Goal: Task Accomplishment & Management: Manage account settings

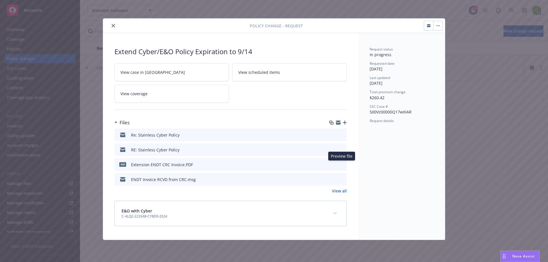
click at [341, 165] on icon "preview file" at bounding box center [341, 164] width 5 height 4
click at [340, 191] on link "View all" at bounding box center [339, 191] width 15 height 6
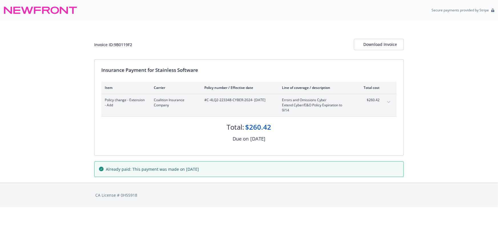
click at [390, 100] on button "expand content" at bounding box center [388, 102] width 9 height 9
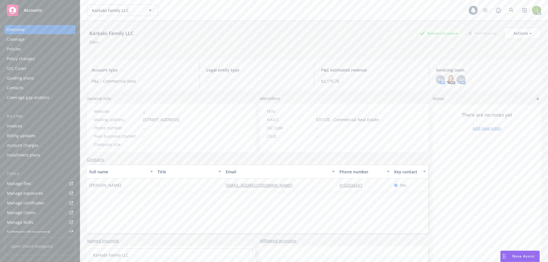
click at [42, 128] on div "Invoices" at bounding box center [40, 126] width 66 height 9
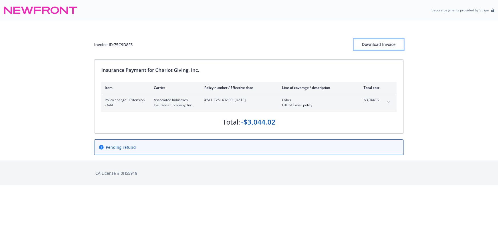
click at [378, 48] on div "Download Invoice" at bounding box center [379, 44] width 50 height 11
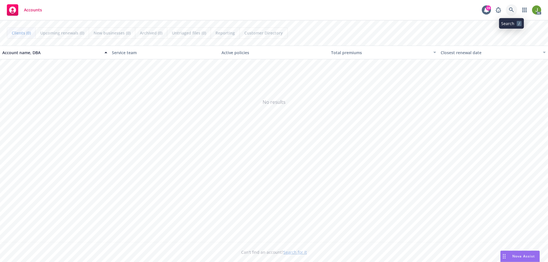
click at [511, 11] on icon at bounding box center [511, 9] width 5 height 5
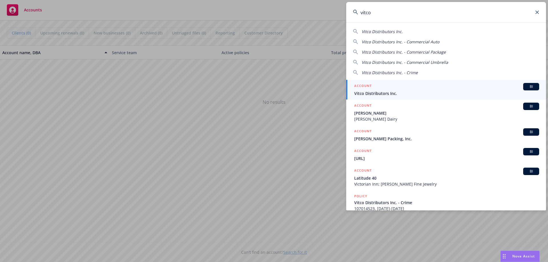
type input "vitco"
click at [426, 91] on span "Vitco Distributors Inc." at bounding box center [446, 93] width 185 height 6
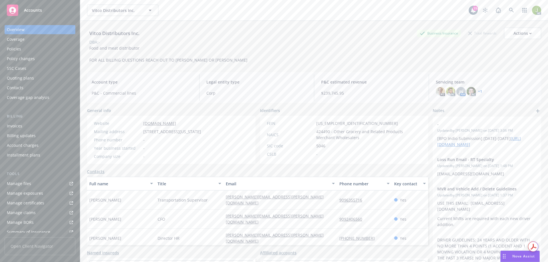
click at [44, 127] on div "Invoices" at bounding box center [40, 126] width 66 height 9
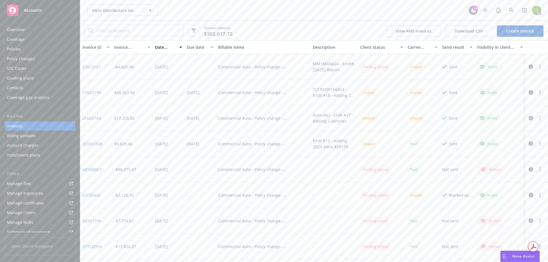
click at [529, 93] on button "button" at bounding box center [530, 92] width 7 height 7
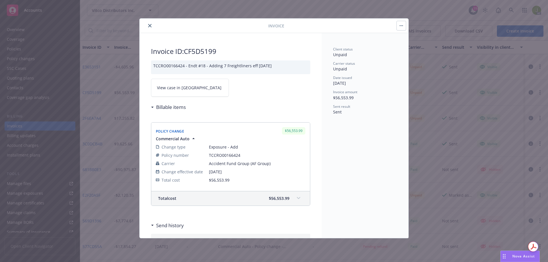
click at [174, 90] on span "View case in SSC" at bounding box center [189, 88] width 64 height 6
click at [152, 24] on button "close" at bounding box center [149, 25] width 7 height 7
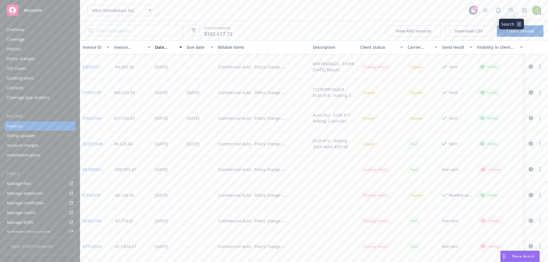
click at [507, 11] on link at bounding box center [511, 10] width 11 height 11
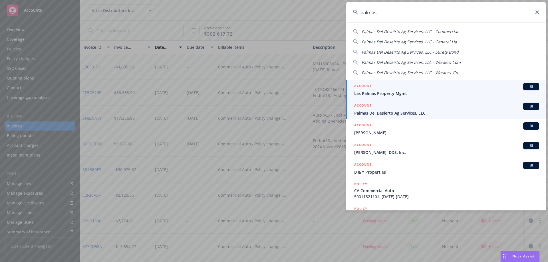
type input "palmas"
click at [403, 106] on div "ACCOUNT BI" at bounding box center [446, 106] width 185 height 7
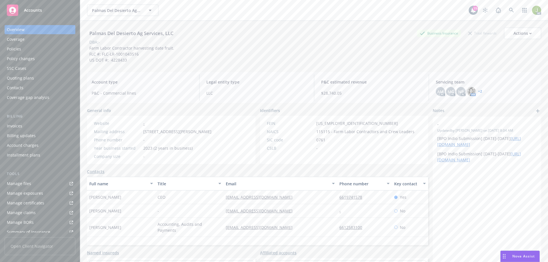
click at [51, 122] on div "Invoices" at bounding box center [40, 126] width 66 height 9
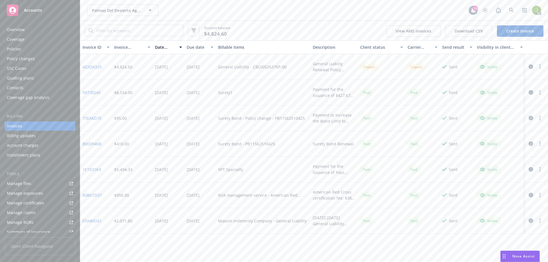
click at [93, 65] on link "423DA329" at bounding box center [91, 67] width 19 height 6
click at [16, 186] on div "Manage files" at bounding box center [19, 183] width 24 height 9
drag, startPoint x: 286, startPoint y: 67, endPoint x: 251, endPoint y: 68, distance: 34.8
click at [251, 68] on div "General Liability - CBL00526376P-00" at bounding box center [263, 67] width 95 height 26
copy div "CBL00526376P-00"
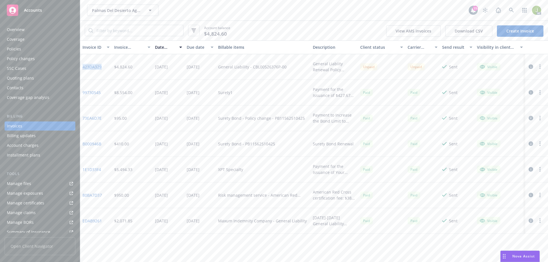
drag, startPoint x: 106, startPoint y: 68, endPoint x: 84, endPoint y: 67, distance: 22.0
click at [84, 67] on div "423DA329" at bounding box center [96, 67] width 32 height 26
copy link "423DA329"
drag, startPoint x: 103, startPoint y: 66, endPoint x: 82, endPoint y: 68, distance: 20.9
click at [82, 68] on div "423DA329" at bounding box center [96, 67] width 32 height 26
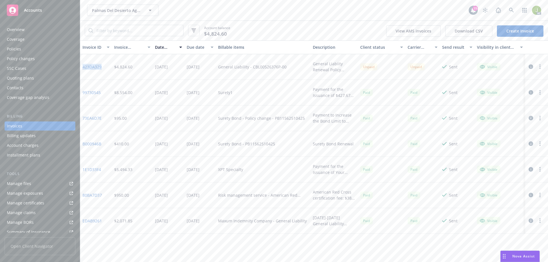
copy link "423DA329"
drag, startPoint x: 142, startPoint y: 65, endPoint x: 117, endPoint y: 67, distance: 24.9
click at [117, 67] on div "$4,824.60" at bounding box center [132, 67] width 41 height 26
copy div "4,824.60"
click at [95, 66] on link "423DA329" at bounding box center [91, 67] width 19 height 6
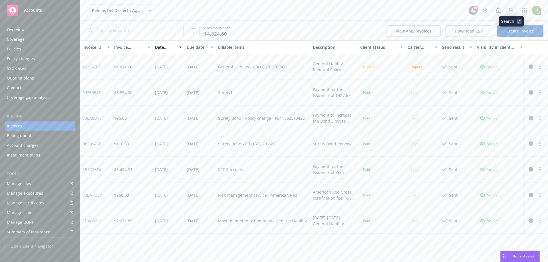
click at [513, 9] on icon at bounding box center [511, 10] width 5 height 5
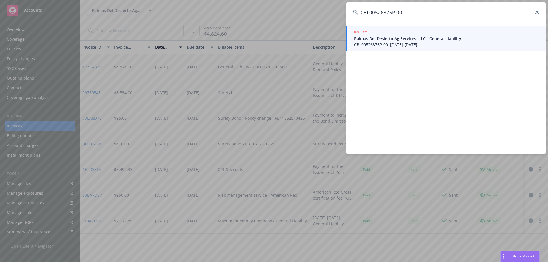
type input "CBL00526376P-00"
click at [383, 53] on div "POLICY Palmas Del Desierto Ag Services, LLC - General Liability CBL00526376P-00…" at bounding box center [446, 88] width 200 height 131
click at [383, 44] on span "CBL00526376P-00, 07/10/2025-07/10/2026" at bounding box center [446, 45] width 185 height 6
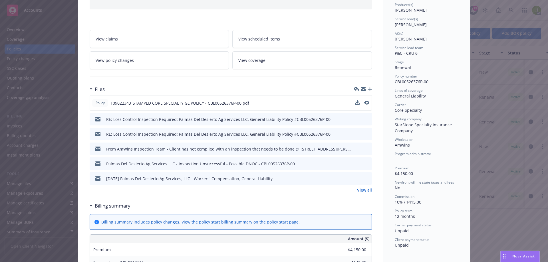
scroll to position [86, 0]
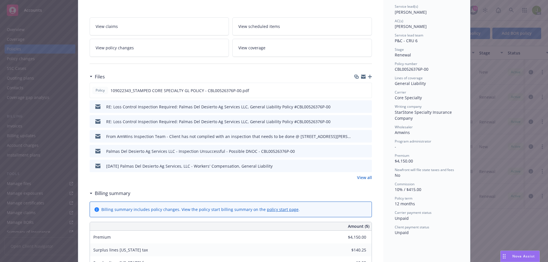
click at [359, 179] on link "View all" at bounding box center [364, 178] width 15 height 6
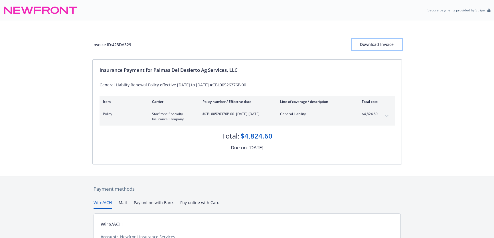
click at [385, 50] on button "Download Invoice" at bounding box center [377, 44] width 50 height 11
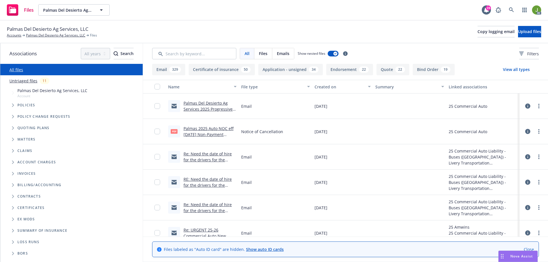
click at [222, 133] on link "Palmas 2025 Auto NOC eff [DATE] Non-Payment PROG.pdf" at bounding box center [208, 134] width 50 height 17
click at [220, 110] on link "Palmas Del Desierto Ag Services 2025 Progressive Commercial Auto Notice of Canc…" at bounding box center [208, 111] width 51 height 23
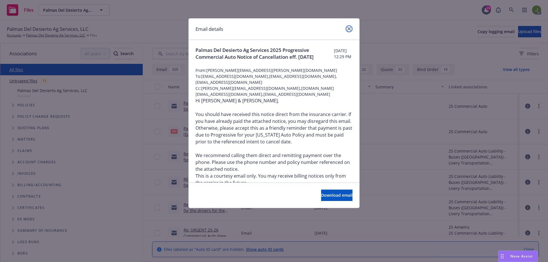
click at [349, 30] on icon "close" at bounding box center [348, 28] width 3 height 3
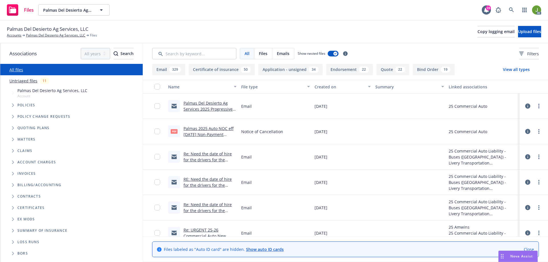
click at [213, 135] on link "Palmas 2025 Auto NOC eff 08-25-25 Non-Payment PROG.pdf" at bounding box center [208, 134] width 50 height 17
click at [512, 12] on icon at bounding box center [511, 9] width 5 height 5
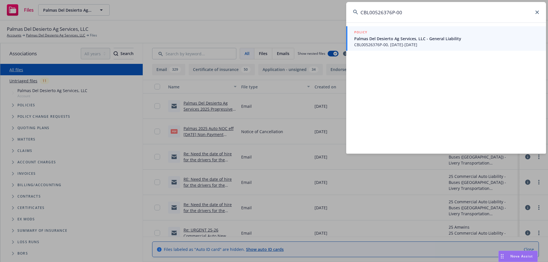
type input "CBL00526376P-00"
click at [431, 46] on span "CBL00526376P-00, 07/10/2025-07/10/2026" at bounding box center [446, 45] width 185 height 6
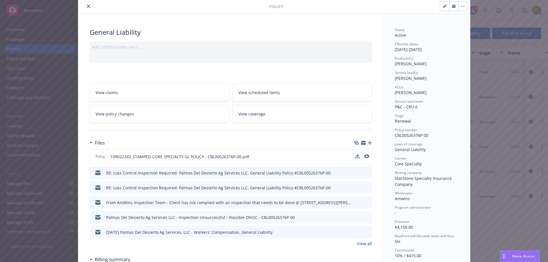
scroll to position [57, 0]
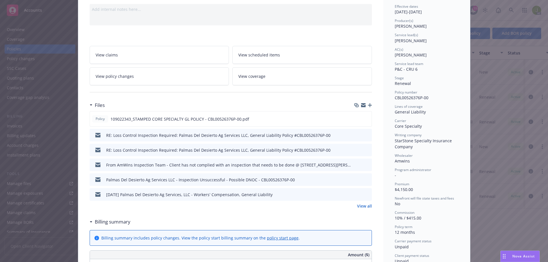
click at [362, 208] on link "View all" at bounding box center [364, 206] width 15 height 6
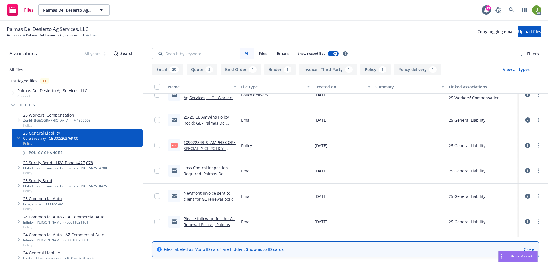
scroll to position [143, 0]
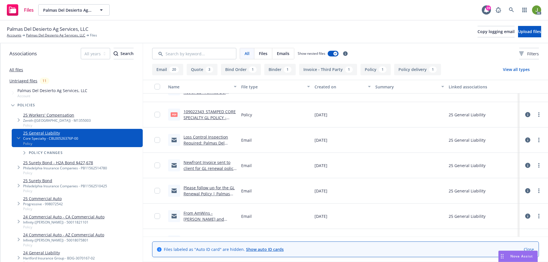
click at [206, 118] on link "109022343_STAMPED CORE SPECIALTY GL POLICY - CBL00526376P-00.pdf" at bounding box center [209, 117] width 52 height 17
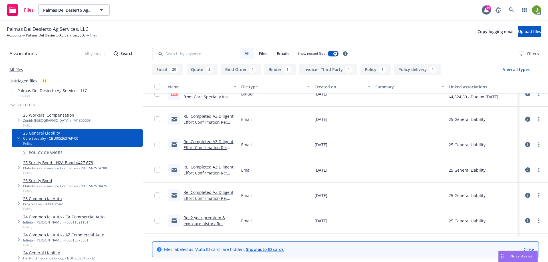
scroll to position [257, 0]
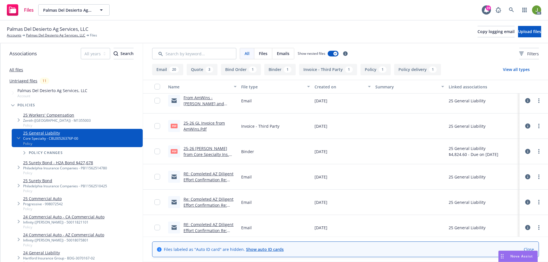
click at [206, 125] on link "25-26 GL Invoice from AmWins.Pdf" at bounding box center [203, 125] width 41 height 11
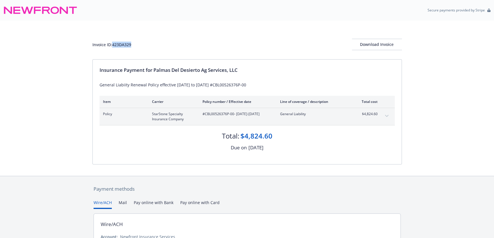
drag, startPoint x: 132, startPoint y: 45, endPoint x: 114, endPoint y: 45, distance: 18.0
click at [114, 45] on div "Invoice ID: 423DA329 Download Invoice" at bounding box center [247, 44] width 310 height 11
copy div "423DA329"
drag, startPoint x: 231, startPoint y: 113, endPoint x: 205, endPoint y: 113, distance: 26.3
click at [205, 113] on span "#CBL00526376P-00 - [DATE]-[DATE]" at bounding box center [237, 114] width 68 height 5
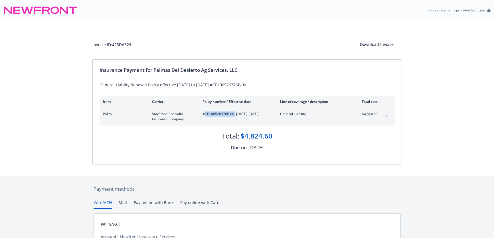
copy span "CBL00526376P-00"
click at [387, 114] on button "expand content" at bounding box center [386, 116] width 9 height 9
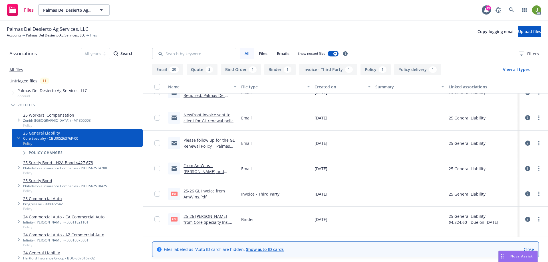
scroll to position [200, 0]
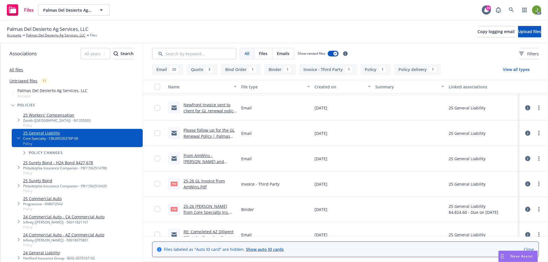
click at [195, 184] on link "25-26 GL Invoice from AmWins.Pdf" at bounding box center [203, 183] width 41 height 11
click at [510, 11] on icon at bounding box center [511, 9] width 5 height 5
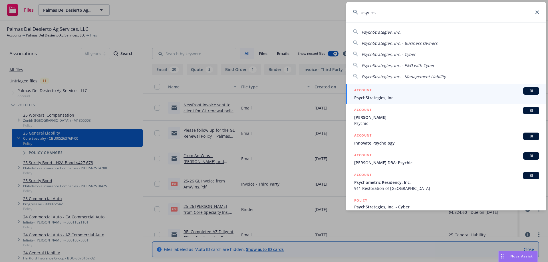
type input "psychs"
click at [449, 95] on span "PsychStrategies, Inc." at bounding box center [446, 98] width 185 height 6
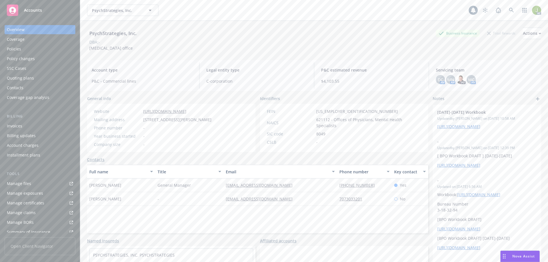
click at [34, 128] on div "Invoices" at bounding box center [40, 126] width 66 height 9
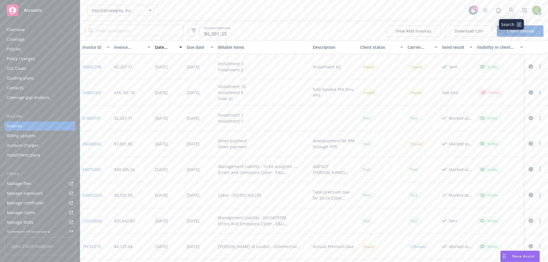
click at [512, 12] on icon at bounding box center [511, 10] width 5 height 5
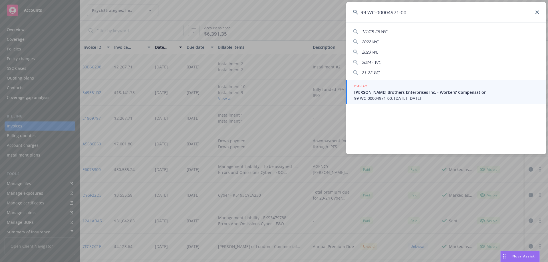
type input "99 WC-00004971-00"
click at [437, 90] on span "Gagne Brothers Enterprises Inc. - Workers' Compensation" at bounding box center [446, 92] width 185 height 6
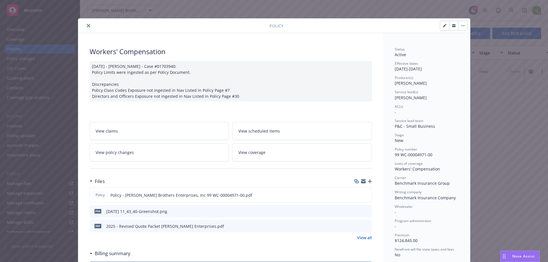
click at [85, 25] on button "close" at bounding box center [88, 25] width 7 height 7
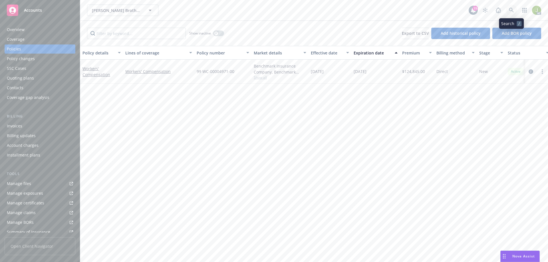
click at [516, 12] on link at bounding box center [511, 10] width 11 height 11
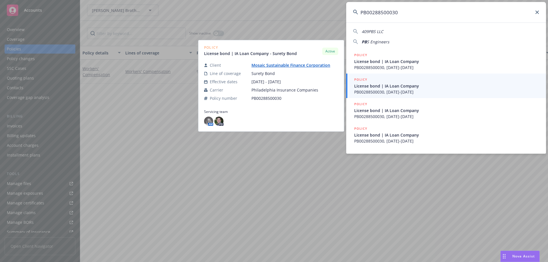
type input "PB00288500030"
click at [449, 95] on span "PB00288500030, 08/08/2025-08/08/2026" at bounding box center [446, 92] width 185 height 6
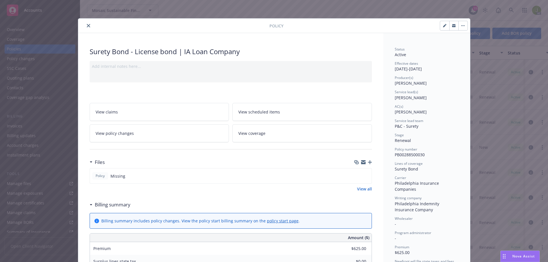
click at [87, 26] on icon "close" at bounding box center [88, 25] width 3 height 3
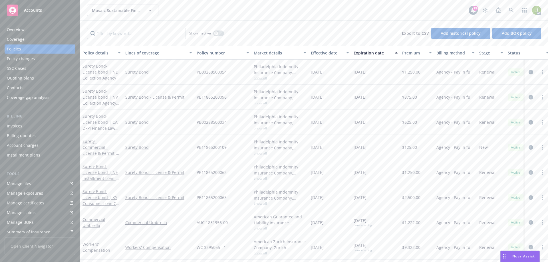
click at [39, 183] on link "Manage files" at bounding box center [40, 183] width 71 height 9
click at [510, 13] on link at bounding box center [511, 10] width 11 height 11
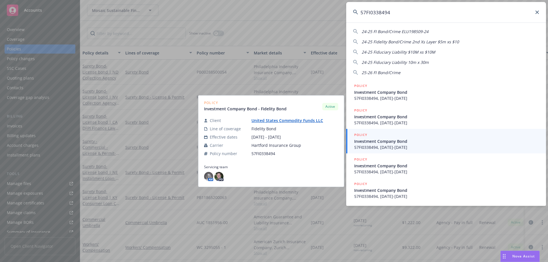
type input "57FI0338494"
click at [421, 144] on span "57FI0338494, 07/01/2025-07/01/2026" at bounding box center [446, 147] width 185 height 6
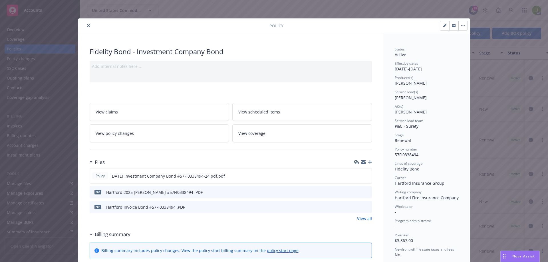
click at [87, 24] on icon "close" at bounding box center [88, 25] width 3 height 3
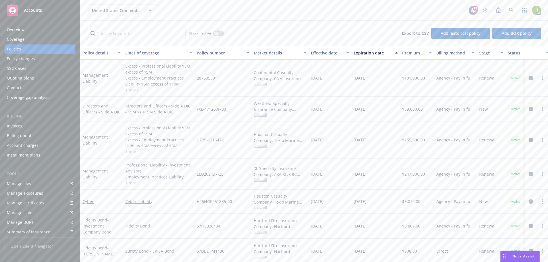
click at [43, 183] on link "Manage files" at bounding box center [40, 183] width 71 height 9
click at [511, 7] on link at bounding box center [511, 10] width 11 height 11
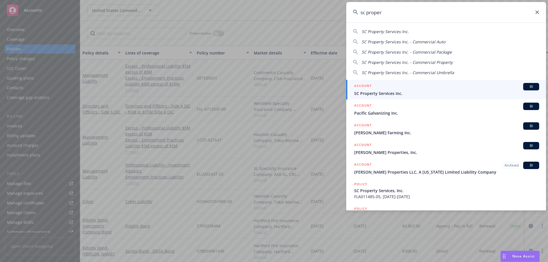
type input "sc proper"
click at [427, 94] on span "SC Property Services Inc." at bounding box center [446, 93] width 185 height 6
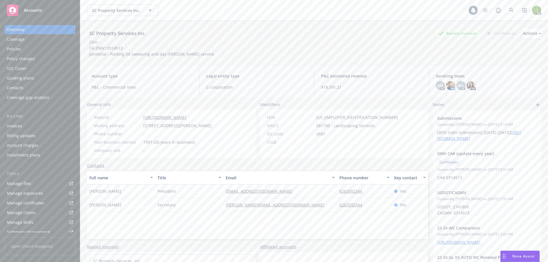
click at [53, 126] on div "Invoices" at bounding box center [40, 126] width 66 height 9
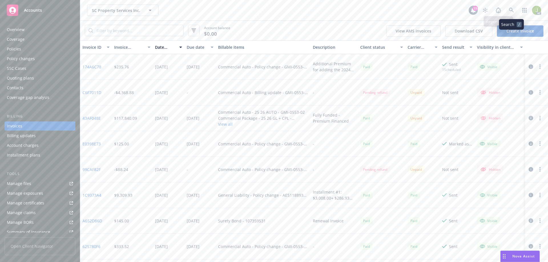
click at [507, 9] on link at bounding box center [511, 10] width 11 height 11
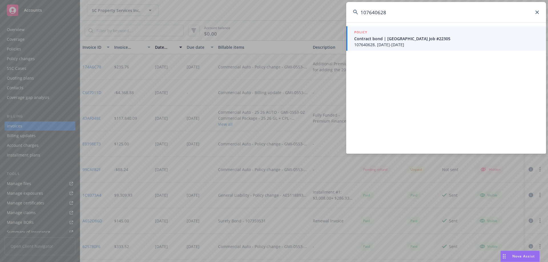
type input "107640628"
click at [374, 36] on span "Contract bond | Lower Valley WD,TX Job #22305" at bounding box center [446, 39] width 185 height 6
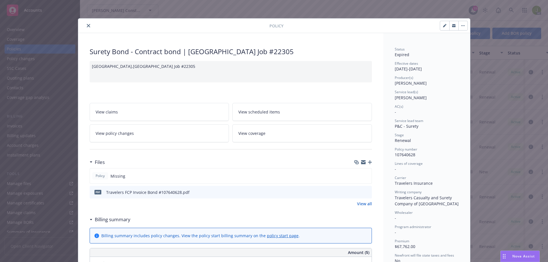
click at [364, 194] on button at bounding box center [366, 192] width 5 height 6
click at [364, 193] on button at bounding box center [366, 192] width 5 height 6
click at [364, 192] on icon "preview file" at bounding box center [366, 192] width 5 height 4
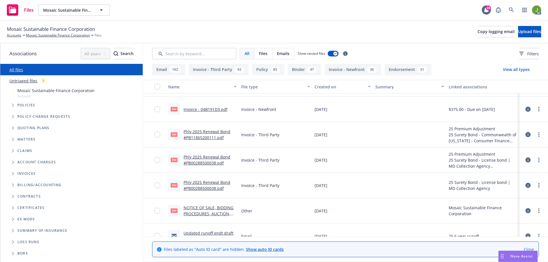
scroll to position [57, 0]
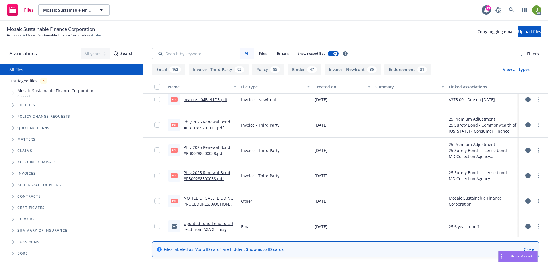
click at [219, 179] on link "Phly 2025 Renewal Bond #PB00288500038.pdf" at bounding box center [206, 175] width 47 height 11
click at [207, 155] on link "Phly 2025 Renewal Bond #PB00288500038.pdf" at bounding box center [206, 150] width 47 height 11
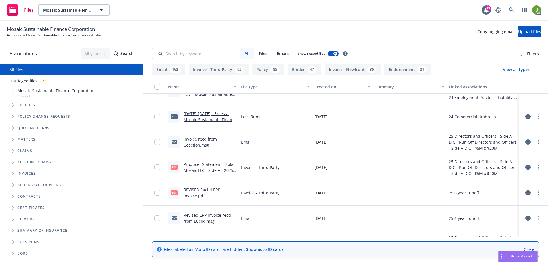
scroll to position [571, 0]
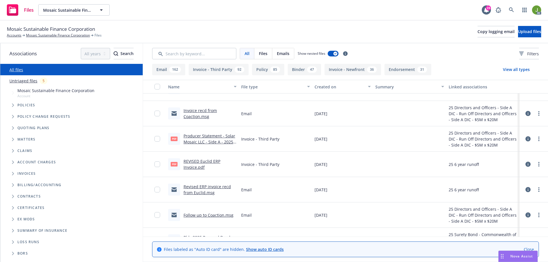
click at [223, 142] on link "Producer Statement - Solar Mosaic LLC - Side A - 2025-26 (Coaction).pdf" at bounding box center [209, 141] width 52 height 17
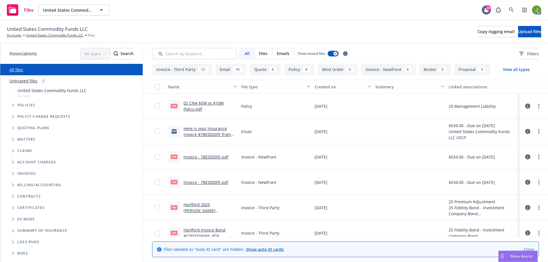
click at [207, 210] on link "Hartford 2025 Renewal Bond #57FI0338494 .PDF" at bounding box center [201, 210] width 36 height 17
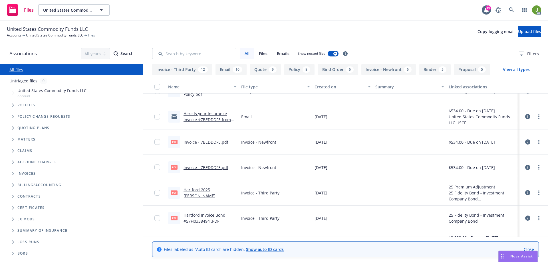
scroll to position [29, 0]
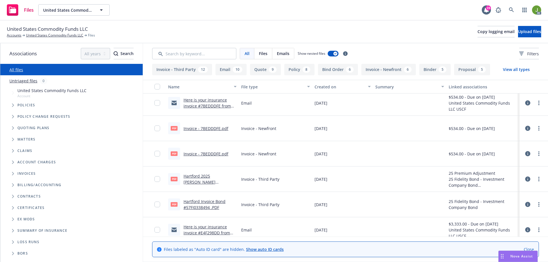
click at [214, 205] on link "Hartford Invoice Bond #57FI0338494 .PDF" at bounding box center [204, 204] width 42 height 11
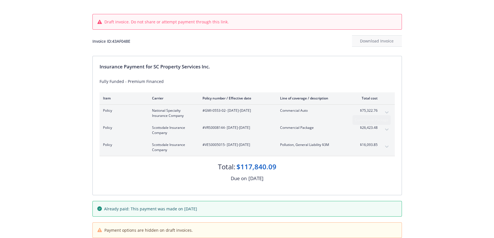
scroll to position [54, 0]
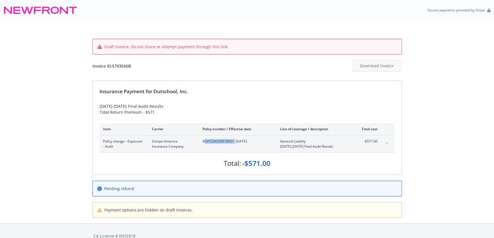
drag, startPoint x: 234, startPoint y: 142, endPoint x: 205, endPoint y: 142, distance: 28.5
click at [205, 142] on span "#GPG30030818001 - 02/26/2024" at bounding box center [237, 141] width 68 height 5
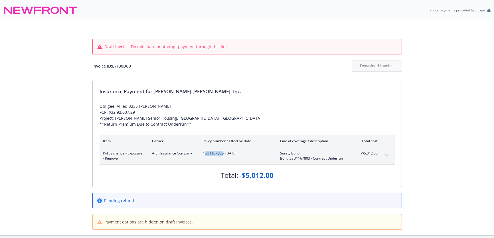
drag, startPoint x: 222, startPoint y: 154, endPoint x: 204, endPoint y: 154, distance: 18.6
click at [204, 154] on span "#SU1167803 - 05/04/2022" at bounding box center [237, 153] width 68 height 5
copy span "SU1167803"
